Goal: Book appointment/travel/reservation

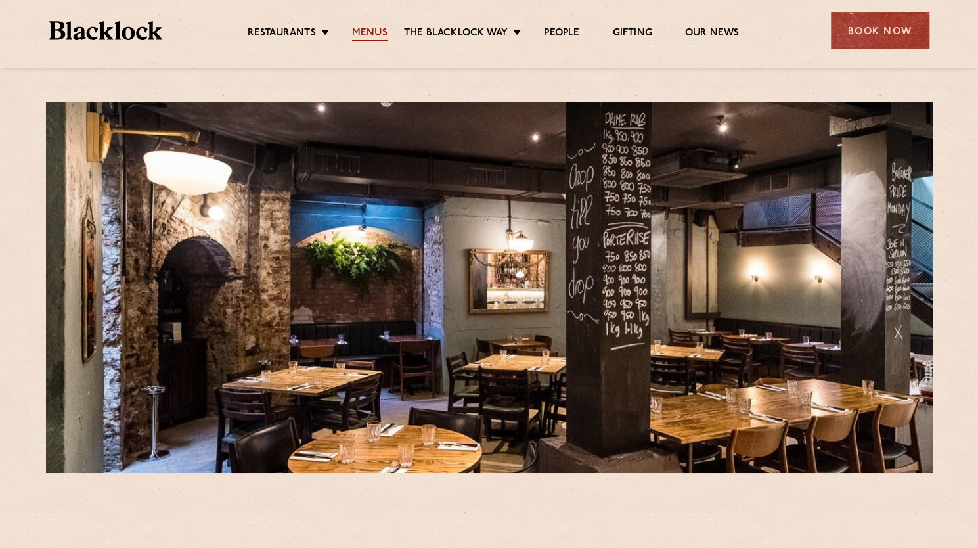
click at [352, 32] on link "Menus" at bounding box center [369, 34] width 35 height 14
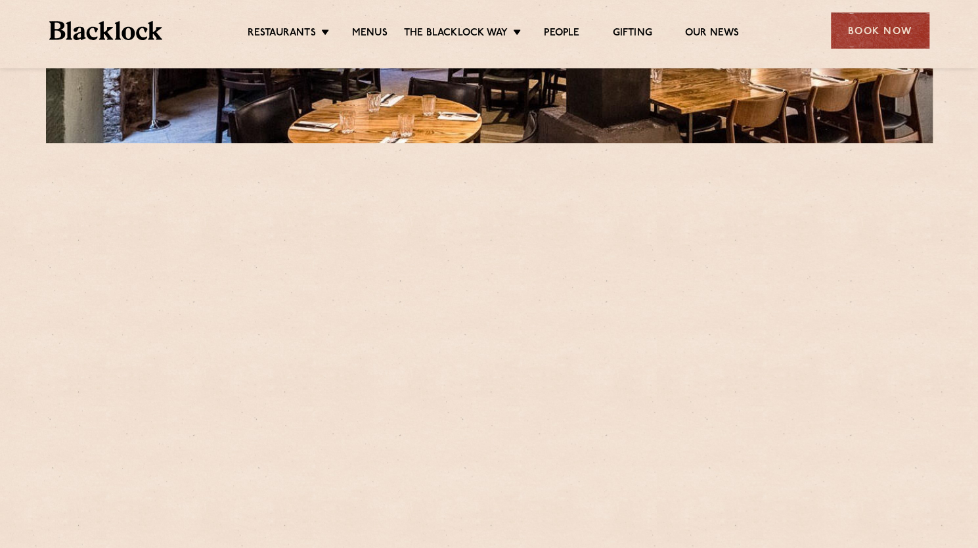
scroll to position [525, 0]
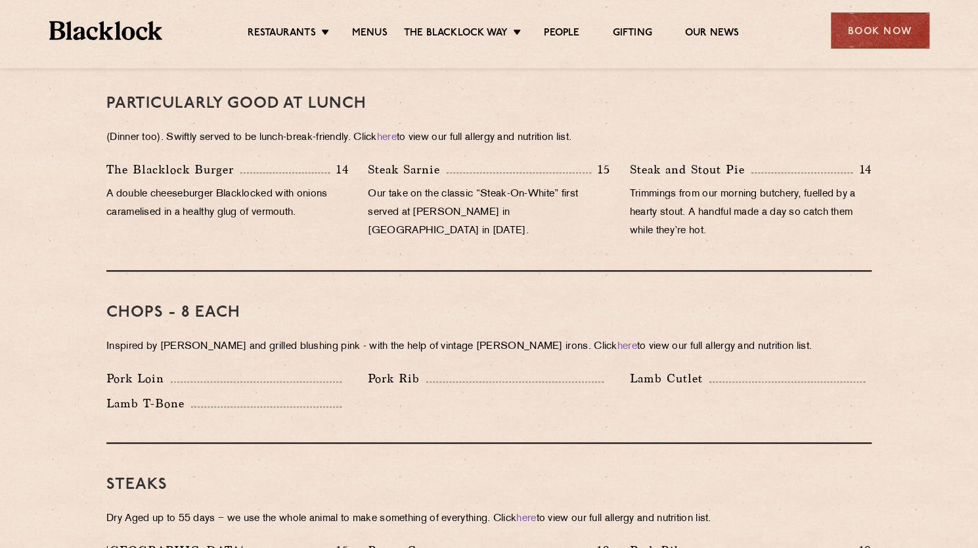
scroll to position [854, 0]
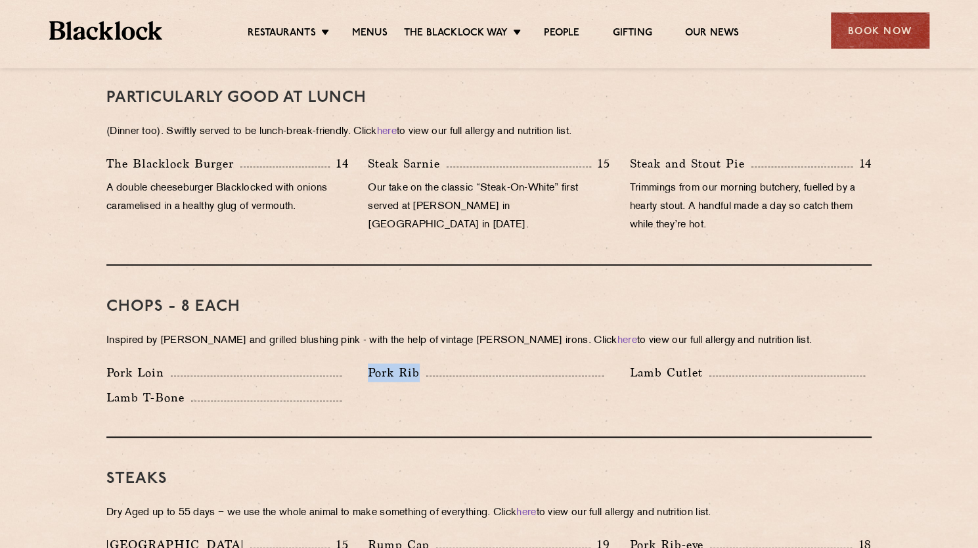
drag, startPoint x: 232, startPoint y: 353, endPoint x: 472, endPoint y: 353, distance: 239.1
click at [470, 363] on div "Pork Loin Pork Rib Lamb Cutlet Lamb T-Bone" at bounding box center [489, 388] width 785 height 50
click at [564, 363] on div "Pork Rib" at bounding box center [489, 372] width 242 height 18
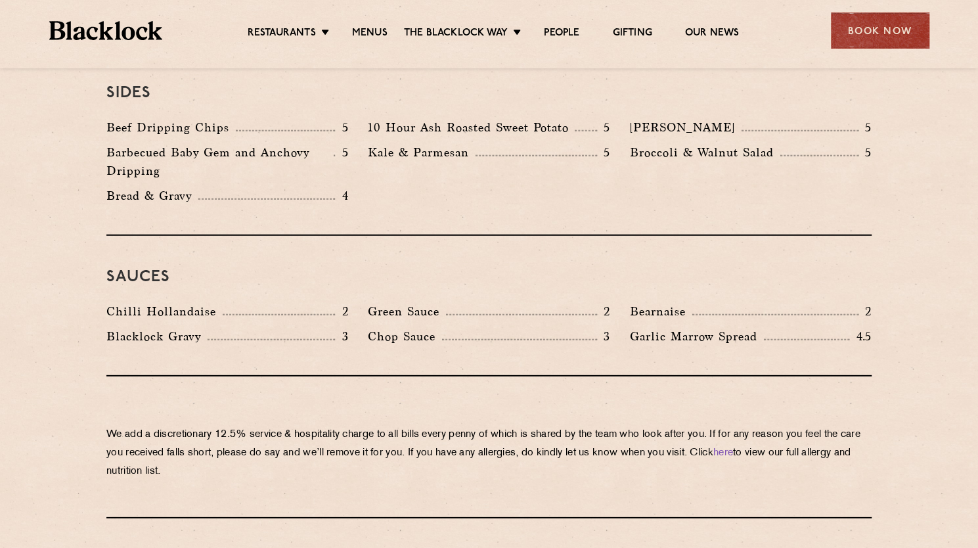
scroll to position [1890, 0]
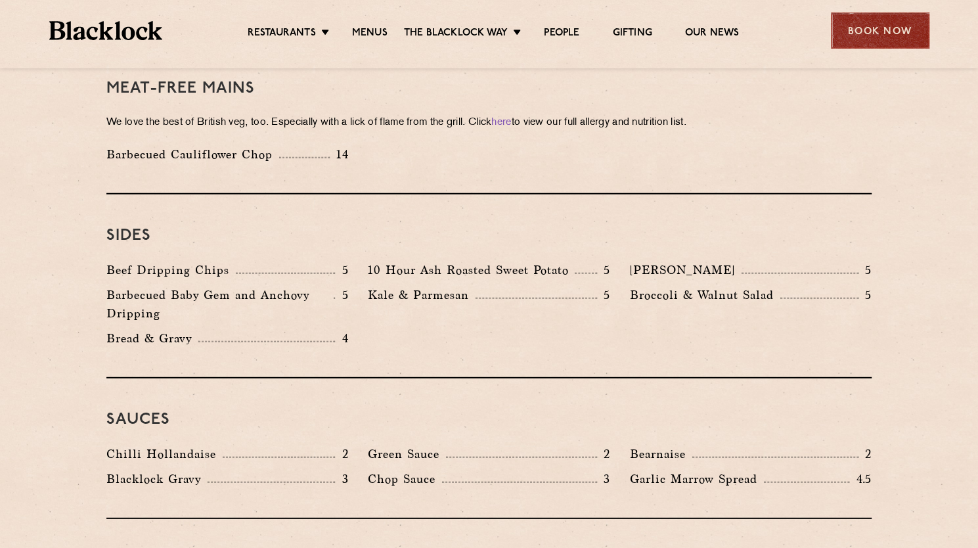
click at [875, 32] on div "Book Now" at bounding box center [880, 30] width 99 height 36
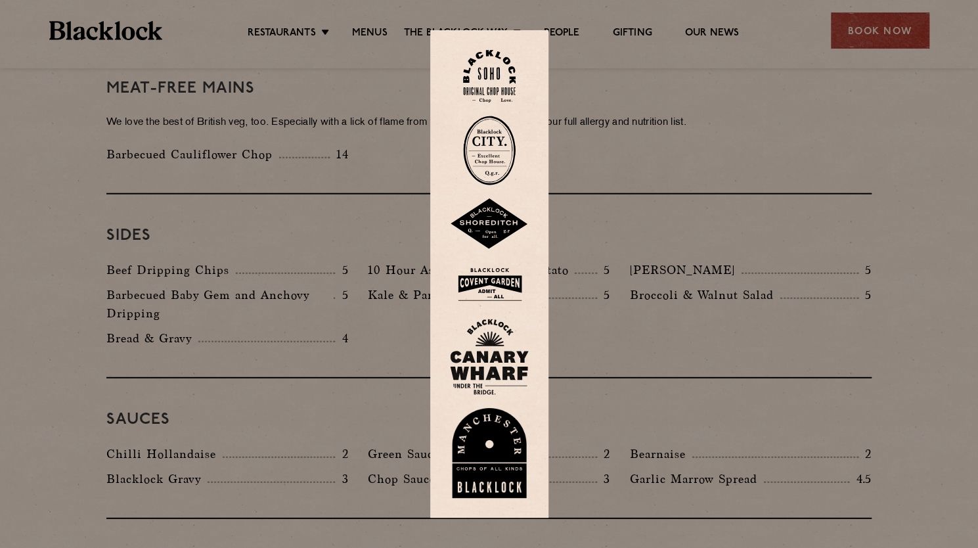
click at [497, 161] on img at bounding box center [489, 151] width 53 height 70
